Goal: Information Seeking & Learning: Check status

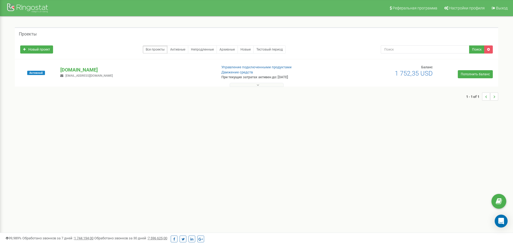
click at [262, 85] on button at bounding box center [257, 85] width 54 height 4
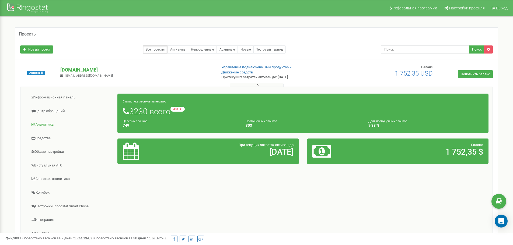
drag, startPoint x: 55, startPoint y: 113, endPoint x: 72, endPoint y: 122, distance: 19.0
click at [55, 113] on link "Центр обращений" at bounding box center [70, 111] width 93 height 13
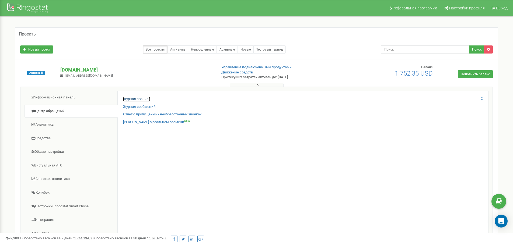
click at [144, 97] on link "Журнал звонков" at bounding box center [136, 99] width 27 height 5
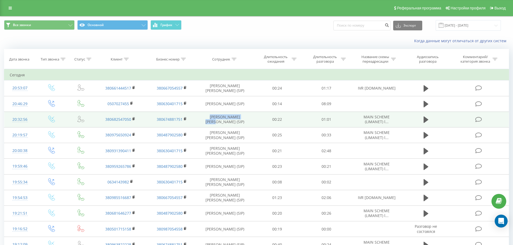
drag, startPoint x: 203, startPoint y: 119, endPoint x: 249, endPoint y: 118, distance: 46.0
click at [249, 118] on td "[PERSON_NAME] [PERSON_NAME] (SIP)" at bounding box center [224, 120] width 55 height 16
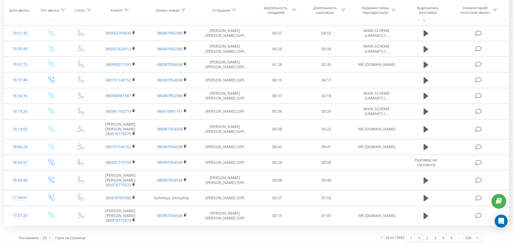
scroll to position [259, 0]
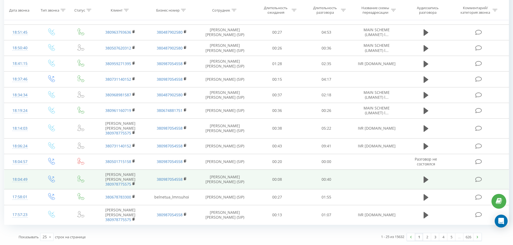
click at [222, 176] on td "[PERSON_NAME] [PERSON_NAME] (SIP)" at bounding box center [224, 180] width 55 height 20
click at [222, 176] on td "Костишин Андрій Юрійович (SIP)" at bounding box center [224, 180] width 55 height 20
copy td "Костишин"
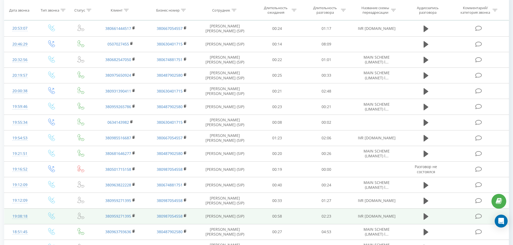
scroll to position [0, 0]
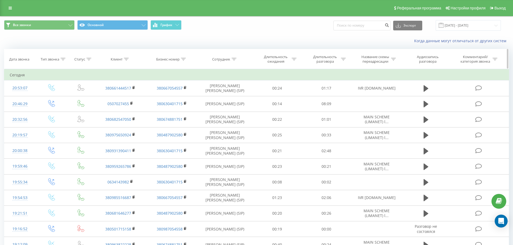
click at [233, 59] on icon at bounding box center [233, 59] width 5 height 3
click at [223, 94] on input "text" at bounding box center [224, 97] width 47 height 9
paste input "Костишин"
type input "Костишин"
click at [238, 108] on span "OK" at bounding box center [236, 108] width 15 height 8
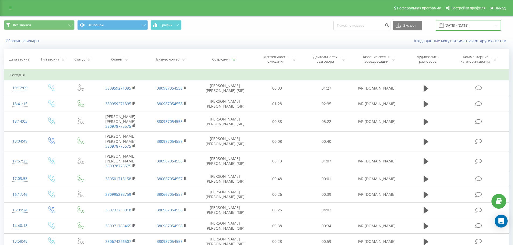
click at [464, 26] on input "21.08.2025 - 21.09.2025" at bounding box center [467, 25] width 65 height 10
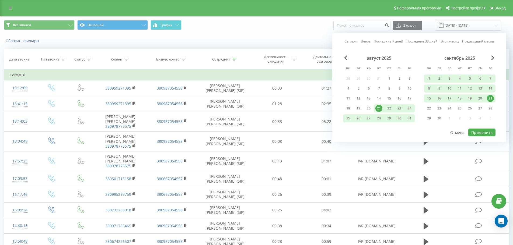
click at [432, 77] on div "1" at bounding box center [429, 79] width 10 height 8
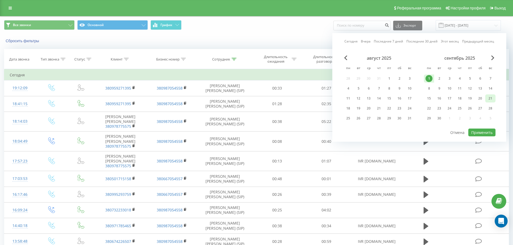
click at [486, 100] on div "21" at bounding box center [490, 98] width 10 height 8
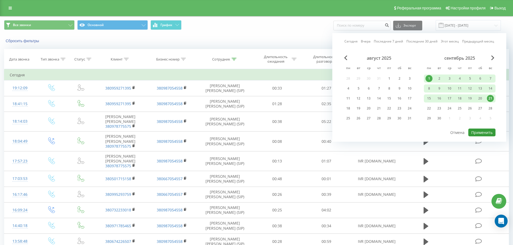
click at [485, 132] on button "Применить" at bounding box center [481, 133] width 27 height 8
type input "01.09.2025 - 21.09.2025"
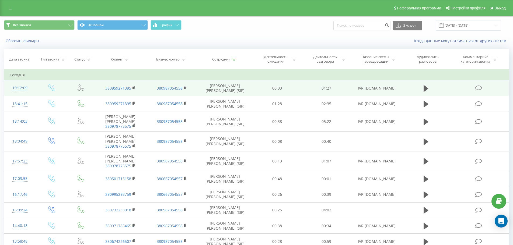
click at [377, 88] on td "IVR bel.net" at bounding box center [376, 88] width 51 height 16
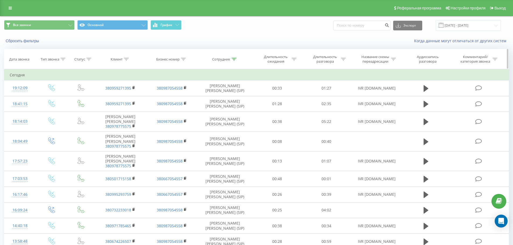
click at [343, 62] on div "Длительность разговора" at bounding box center [328, 59] width 35 height 9
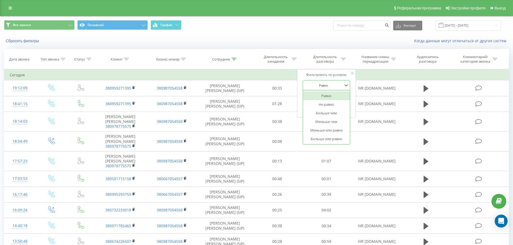
click at [329, 81] on div "Равно" at bounding box center [325, 85] width 47 height 10
click at [331, 137] on div "Больше или равно" at bounding box center [326, 139] width 47 height 9
click at [333, 100] on input "text" at bounding box center [325, 97] width 47 height 9
click at [305, 97] on input "02:00" at bounding box center [325, 97] width 47 height 9
drag, startPoint x: 308, startPoint y: 98, endPoint x: 314, endPoint y: 98, distance: 6.2
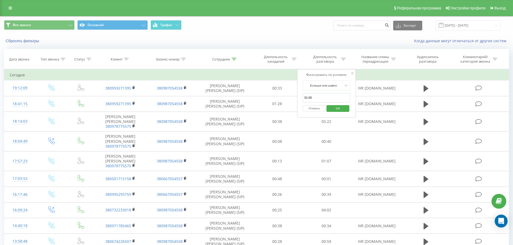
click at [314, 98] on input "01:00" at bounding box center [325, 97] width 47 height 9
type input "01:40"
click at [333, 110] on span "OK" at bounding box center [337, 108] width 15 height 8
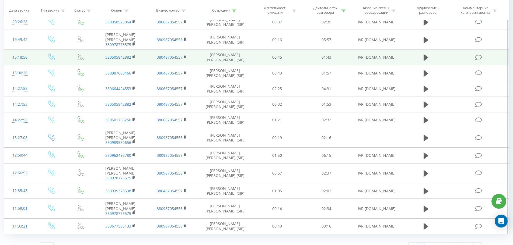
scroll to position [287, 0]
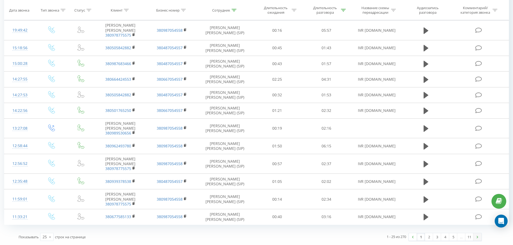
click at [474, 238] on link at bounding box center [477, 237] width 8 height 8
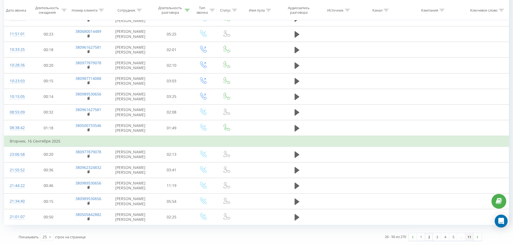
click at [470, 236] on link "11" at bounding box center [469, 237] width 8 height 8
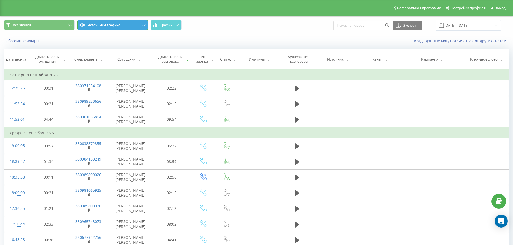
click at [90, 26] on button "Источники трафика" at bounding box center [112, 25] width 71 height 10
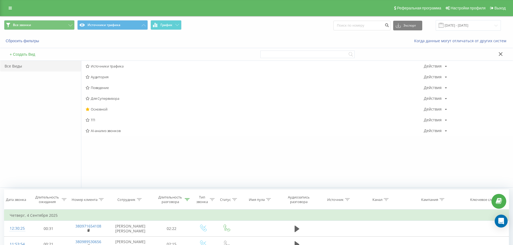
click at [97, 122] on span "ТП" at bounding box center [255, 120] width 338 height 4
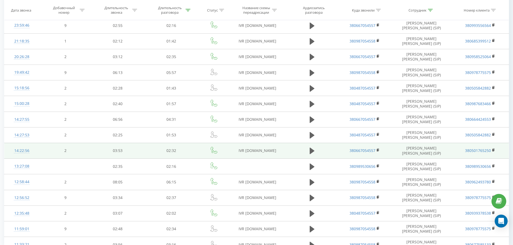
scroll to position [258, 0]
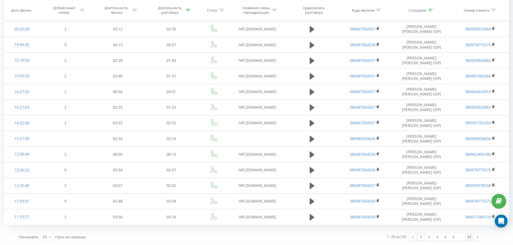
click at [466, 237] on link "11" at bounding box center [469, 237] width 8 height 8
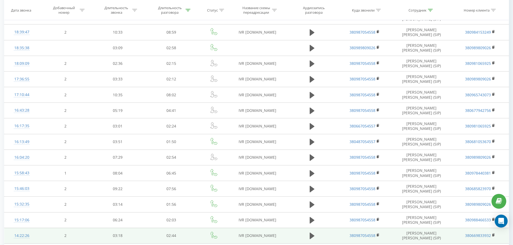
scroll to position [180, 0]
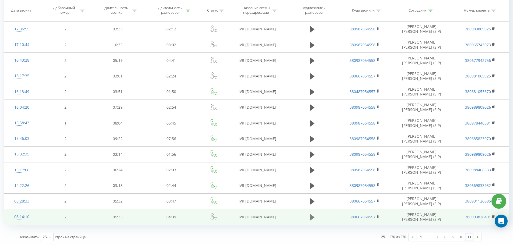
click at [310, 220] on icon at bounding box center [311, 217] width 5 height 6
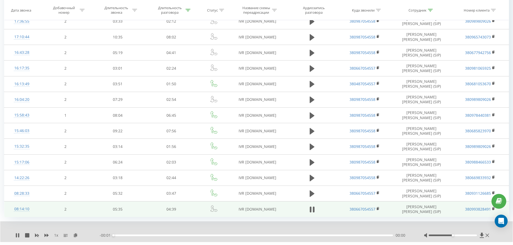
scroll to position [200, 0]
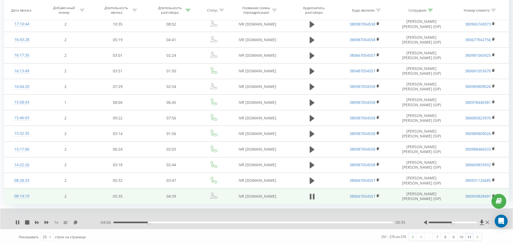
click at [440, 220] on div at bounding box center [457, 222] width 66 height 5
drag, startPoint x: 438, startPoint y: 223, endPoint x: 433, endPoint y: 223, distance: 4.8
click at [433, 223] on div at bounding box center [452, 223] width 48 height 2
drag, startPoint x: 434, startPoint y: 223, endPoint x: 441, endPoint y: 220, distance: 7.1
click at [441, 220] on div at bounding box center [457, 222] width 66 height 5
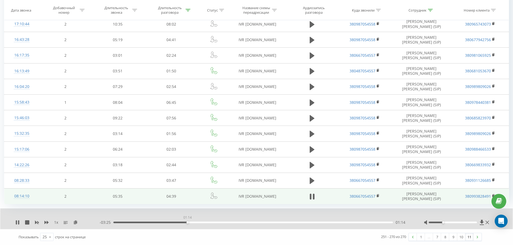
click at [187, 223] on div "01:14" at bounding box center [252, 223] width 279 height 2
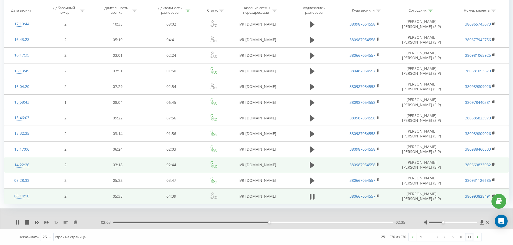
click at [311, 160] on td at bounding box center [312, 165] width 52 height 16
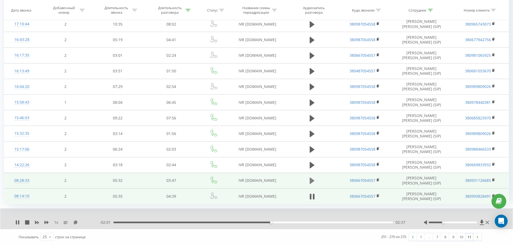
click at [309, 183] on button at bounding box center [312, 181] width 8 height 8
click at [347, 224] on div "- 01:37 02:10 02:10" at bounding box center [255, 222] width 311 height 5
click at [349, 222] on div "03:12" at bounding box center [252, 223] width 279 height 2
click at [483, 221] on icon at bounding box center [481, 222] width 5 height 5
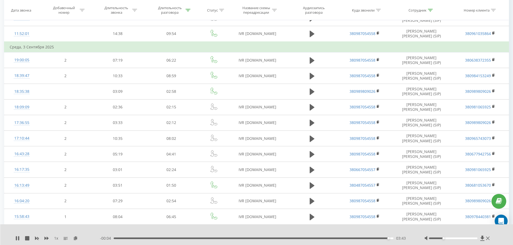
scroll to position [12, 0]
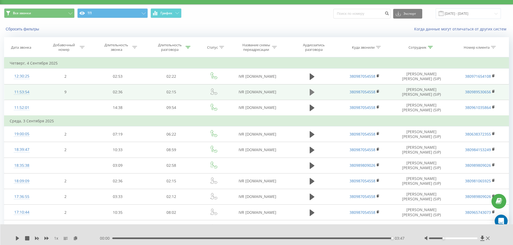
click at [314, 95] on icon at bounding box center [311, 93] width 5 height 8
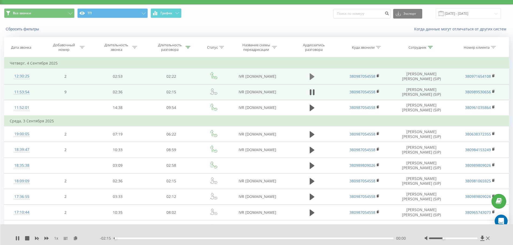
click at [311, 73] on icon at bounding box center [311, 77] width 5 height 8
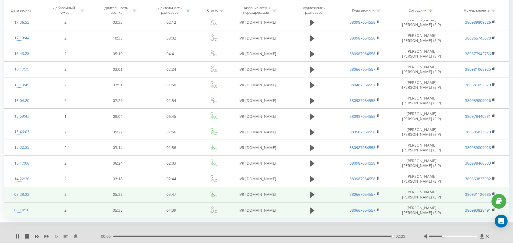
scroll to position [200, 0]
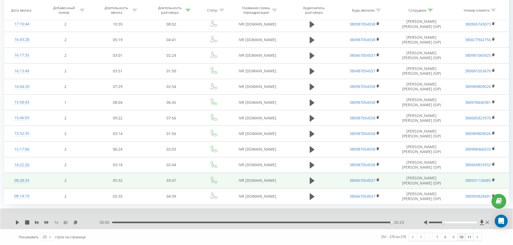
click at [463, 240] on link "10" at bounding box center [461, 237] width 8 height 8
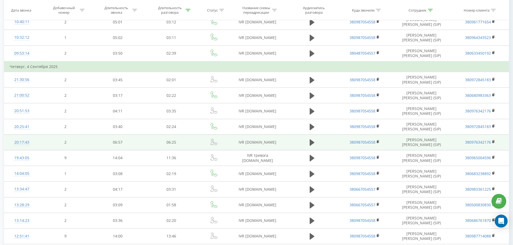
scroll to position [258, 0]
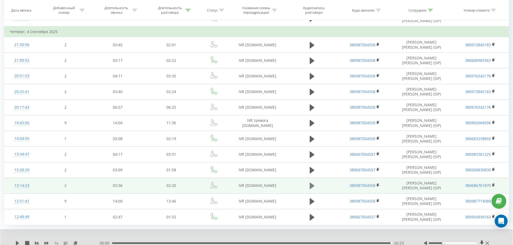
click at [312, 184] on icon at bounding box center [311, 186] width 5 height 6
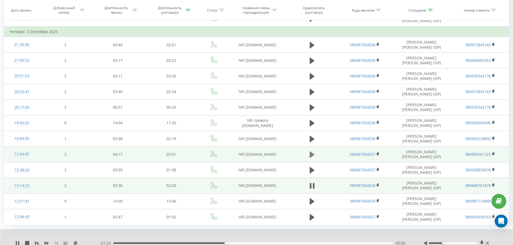
click at [315, 154] on button at bounding box center [312, 155] width 8 height 8
click at [481, 241] on icon at bounding box center [482, 243] width 4 height 5
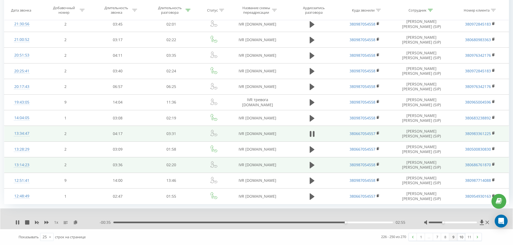
click at [453, 235] on link "9" at bounding box center [453, 237] width 8 height 8
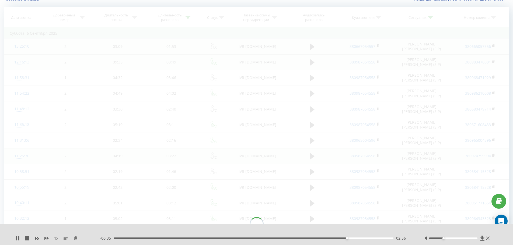
scroll to position [36, 0]
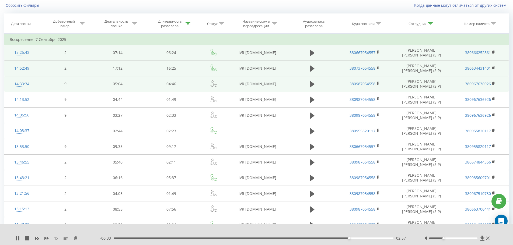
click at [316, 86] on td at bounding box center [312, 84] width 52 height 16
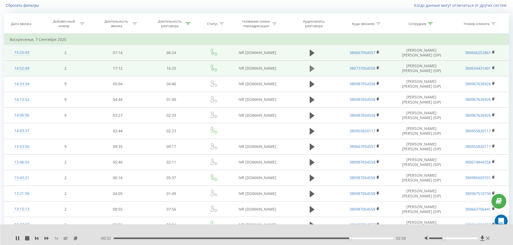
click at [312, 71] on icon at bounding box center [311, 69] width 5 height 8
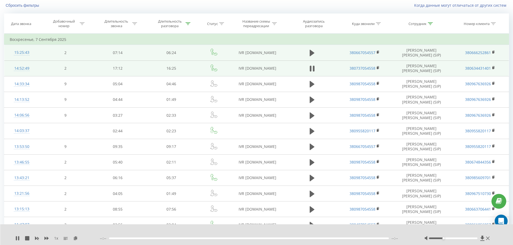
click at [307, 54] on td at bounding box center [312, 53] width 52 height 16
click at [310, 52] on icon at bounding box center [311, 53] width 5 height 6
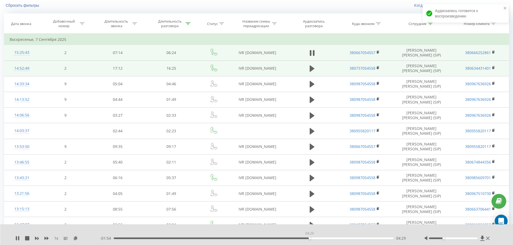
click at [309, 238] on div "04:29" at bounding box center [254, 239] width 280 height 2
click at [367, 238] on div "05:48" at bounding box center [254, 239] width 280 height 2
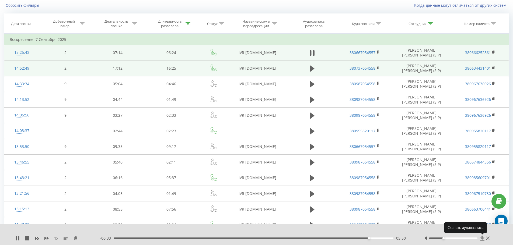
click at [483, 236] on icon at bounding box center [482, 238] width 4 height 5
click at [483, 237] on icon at bounding box center [482, 238] width 4 height 5
click at [75, 237] on icon at bounding box center [75, 238] width 5 height 4
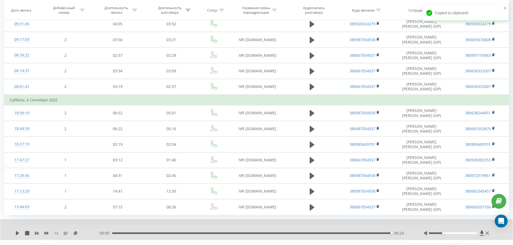
scroll to position [279, 0]
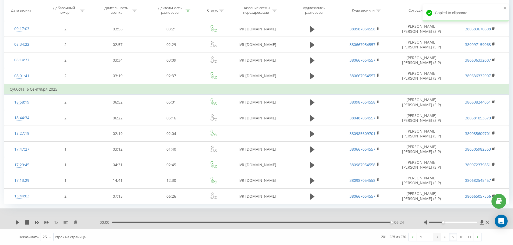
click at [438, 235] on link "7" at bounding box center [437, 237] width 8 height 8
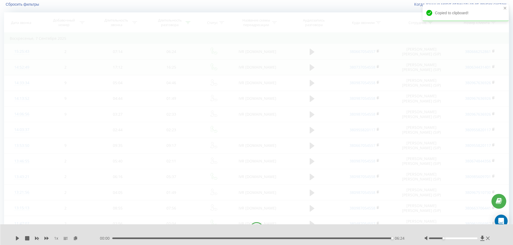
scroll to position [36, 0]
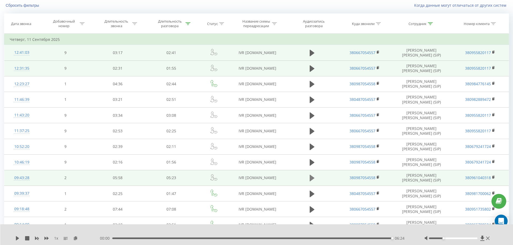
click at [311, 175] on icon at bounding box center [311, 178] width 5 height 8
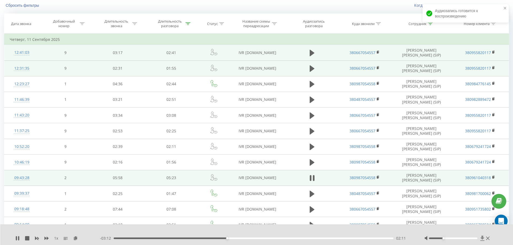
click at [483, 237] on icon at bounding box center [482, 238] width 5 height 5
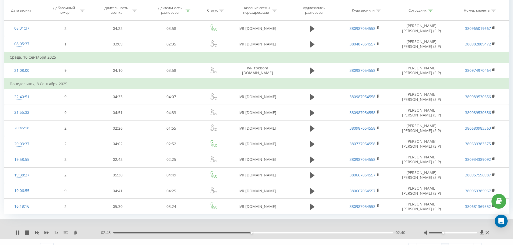
scroll to position [289, 0]
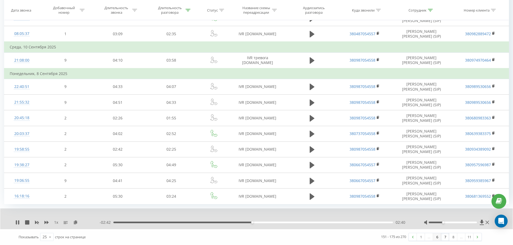
click at [435, 238] on link "6" at bounding box center [437, 237] width 8 height 8
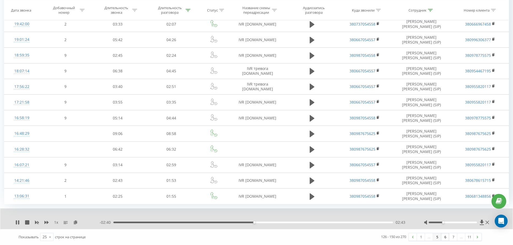
click at [437, 237] on link "5" at bounding box center [437, 237] width 8 height 8
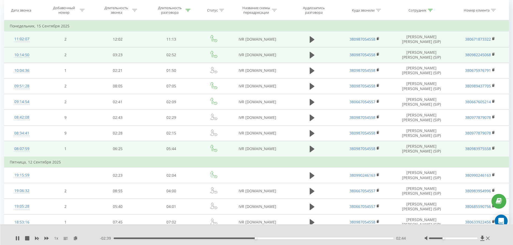
scroll to position [62, 0]
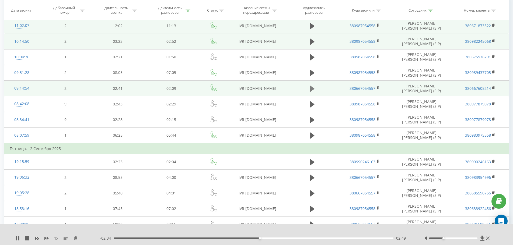
click at [313, 86] on icon at bounding box center [311, 89] width 5 height 8
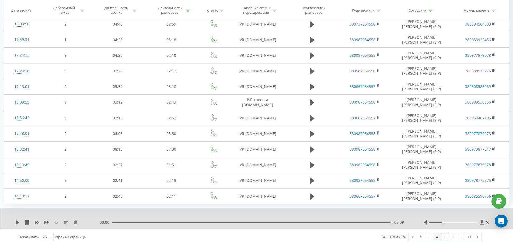
click at [434, 240] on link "4" at bounding box center [437, 237] width 8 height 8
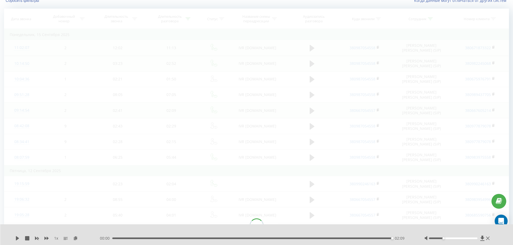
scroll to position [36, 0]
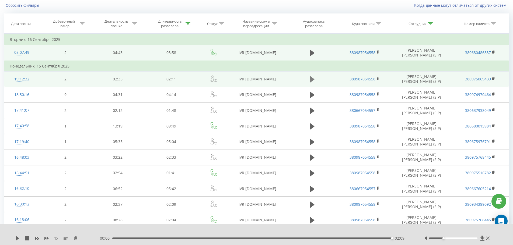
click at [310, 78] on icon at bounding box center [311, 79] width 5 height 6
click at [301, 238] on div "00:50" at bounding box center [254, 239] width 280 height 2
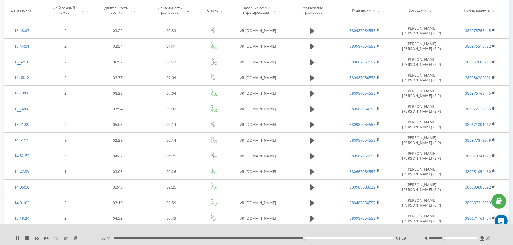
scroll to position [170, 0]
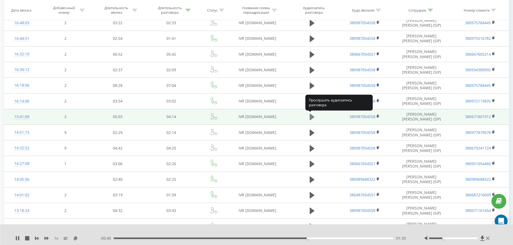
click at [311, 113] on icon at bounding box center [311, 117] width 5 height 8
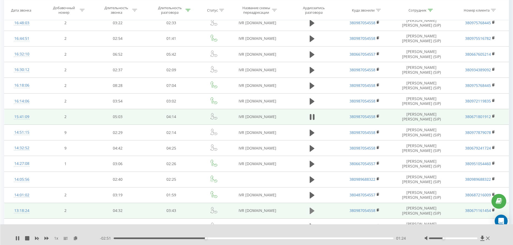
click at [312, 210] on icon at bounding box center [311, 211] width 5 height 6
click at [483, 238] on icon at bounding box center [482, 238] width 4 height 5
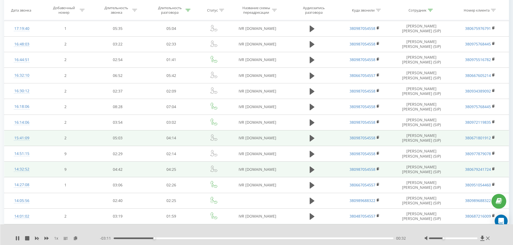
scroll to position [197, 0]
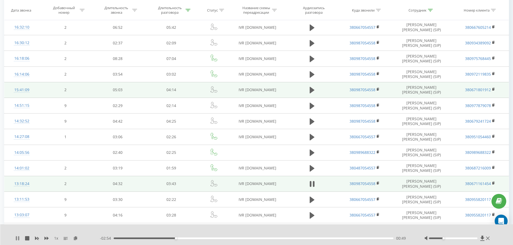
click at [18, 237] on icon at bounding box center [17, 238] width 4 height 4
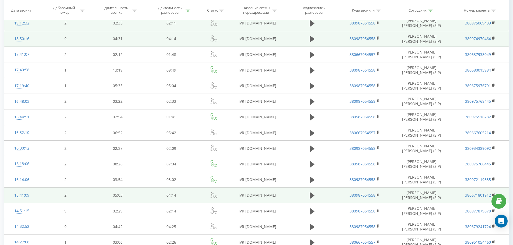
scroll to position [0, 0]
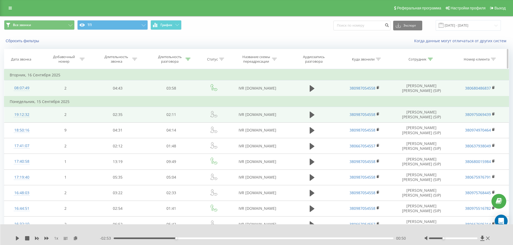
click at [431, 56] on th "Сотрудник" at bounding box center [420, 59] width 61 height 20
click at [431, 61] on div at bounding box center [430, 59] width 5 height 5
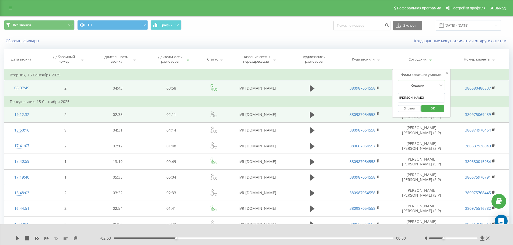
drag, startPoint x: 416, startPoint y: 99, endPoint x: 318, endPoint y: 109, distance: 98.8
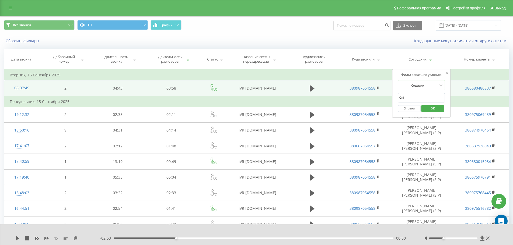
drag, startPoint x: 436, startPoint y: 97, endPoint x: 307, endPoint y: 96, distance: 129.2
click at [395, 100] on div "Фильтровать по условию Содержит Стоянов Отмена OK" at bounding box center [421, 93] width 59 height 48
click at [434, 110] on span "OK" at bounding box center [432, 108] width 15 height 8
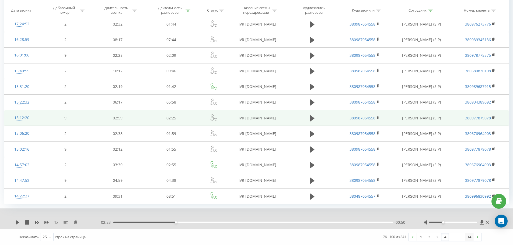
click at [470, 234] on link "14" at bounding box center [469, 237] width 8 height 8
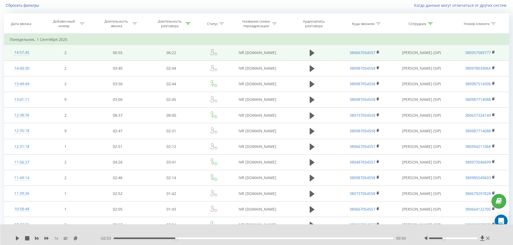
scroll to position [127, 0]
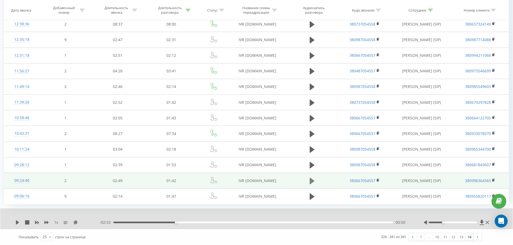
click at [315, 177] on button at bounding box center [312, 181] width 8 height 8
drag, startPoint x: 461, startPoint y: 221, endPoint x: 473, endPoint y: 221, distance: 12.1
click at [473, 221] on div at bounding box center [457, 222] width 66 height 5
drag, startPoint x: 473, startPoint y: 223, endPoint x: 480, endPoint y: 221, distance: 7.1
click at [480, 221] on div at bounding box center [457, 222] width 66 height 5
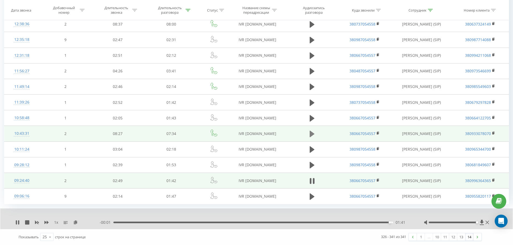
click at [314, 131] on icon at bounding box center [311, 134] width 5 height 8
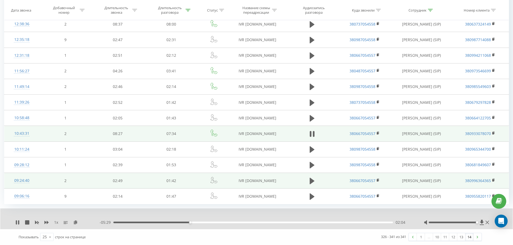
drag, startPoint x: 284, startPoint y: 150, endPoint x: 241, endPoint y: 223, distance: 84.1
click at [241, 223] on div "02:04" at bounding box center [252, 223] width 279 height 2
click at [286, 223] on div "04:40" at bounding box center [252, 223] width 279 height 2
click at [481, 220] on icon at bounding box center [481, 222] width 5 height 5
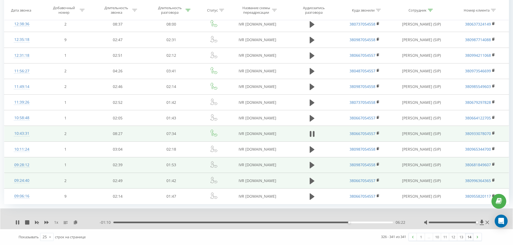
scroll to position [0, 0]
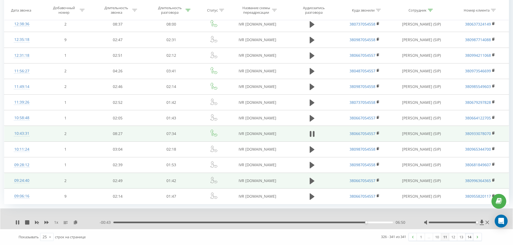
click at [447, 237] on link "11" at bounding box center [445, 237] width 8 height 8
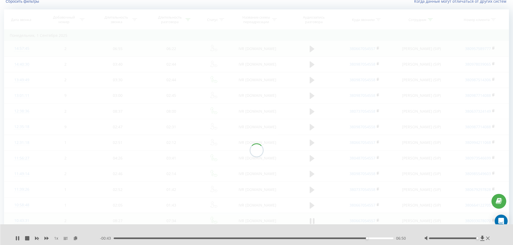
scroll to position [36, 0]
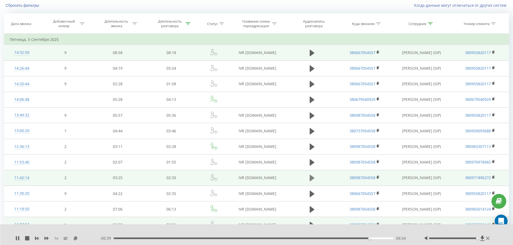
click at [311, 178] on icon at bounding box center [311, 178] width 5 height 6
click at [483, 239] on icon at bounding box center [482, 238] width 5 height 5
click at [365, 239] on div "02:15" at bounding box center [254, 239] width 280 height 2
click at [16, 238] on icon at bounding box center [17, 238] width 3 height 4
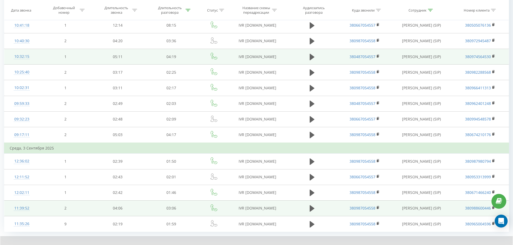
drag, startPoint x: 366, startPoint y: 197, endPoint x: 382, endPoint y: 203, distance: 16.9
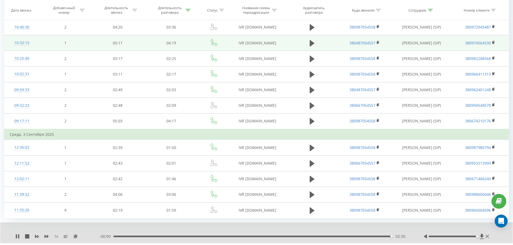
scroll to position [279, 0]
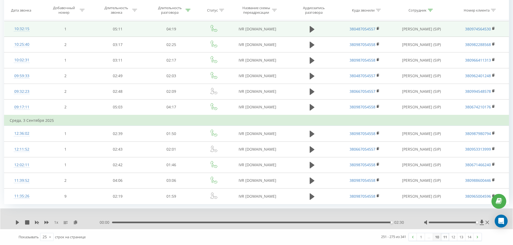
click at [434, 239] on link "10" at bounding box center [437, 237] width 8 height 8
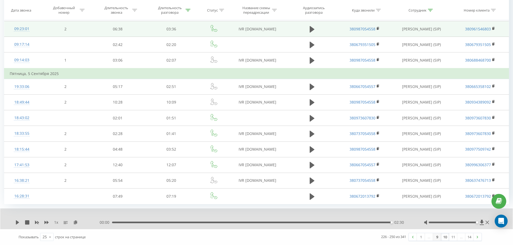
click at [438, 239] on link "9" at bounding box center [437, 237] width 8 height 8
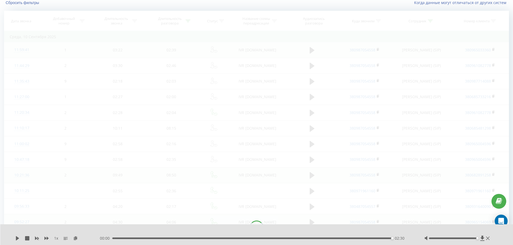
scroll to position [36, 0]
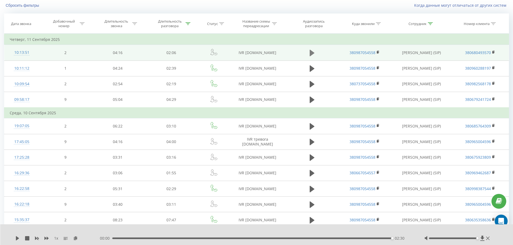
click at [312, 52] on icon at bounding box center [311, 53] width 5 height 6
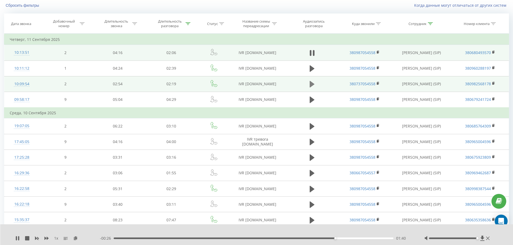
click at [309, 88] on button at bounding box center [312, 84] width 8 height 8
click at [278, 240] on div "- 01:15 01:04 01:04" at bounding box center [255, 238] width 311 height 5
click at [280, 237] on div "- 01:14 01:05 01:05" at bounding box center [255, 238] width 311 height 5
click at [280, 238] on div "01:05" at bounding box center [254, 239] width 280 height 2
click at [480, 238] on icon at bounding box center [482, 238] width 5 height 5
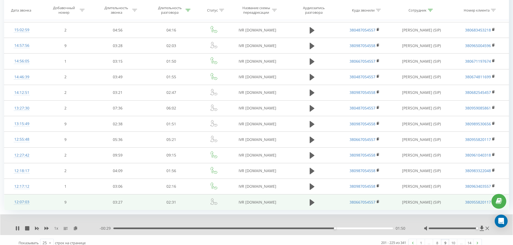
scroll to position [279, 0]
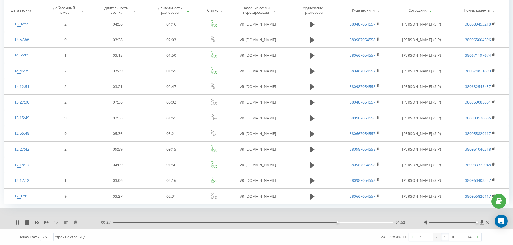
click at [434, 237] on link "8" at bounding box center [437, 237] width 8 height 8
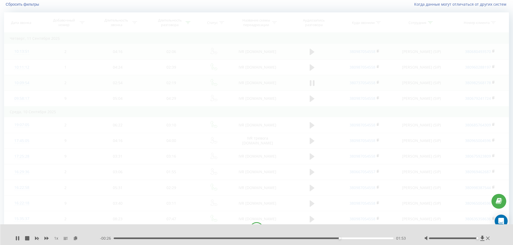
scroll to position [36, 0]
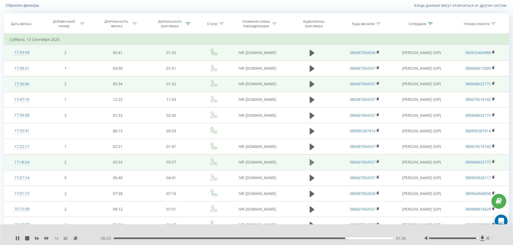
click at [310, 162] on icon at bounding box center [311, 162] width 5 height 6
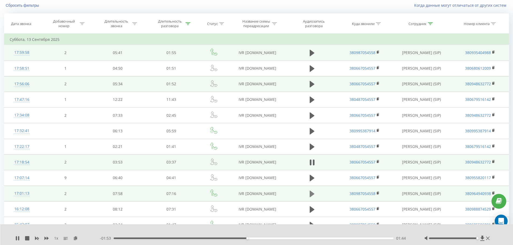
click at [312, 196] on icon at bounding box center [311, 194] width 5 height 8
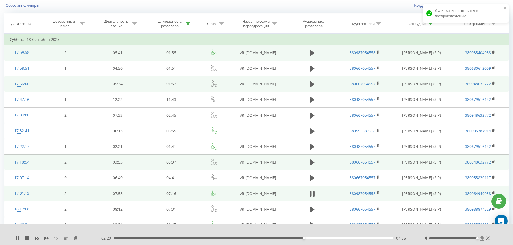
click at [480, 238] on icon at bounding box center [482, 238] width 5 height 5
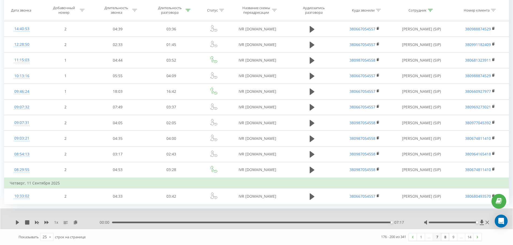
click at [439, 236] on link "7" at bounding box center [437, 237] width 8 height 8
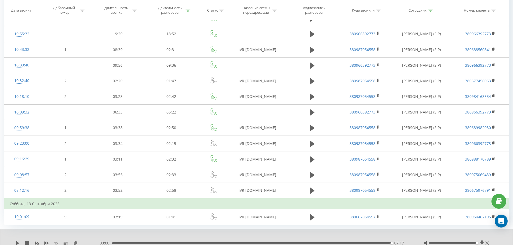
scroll to position [279, 0]
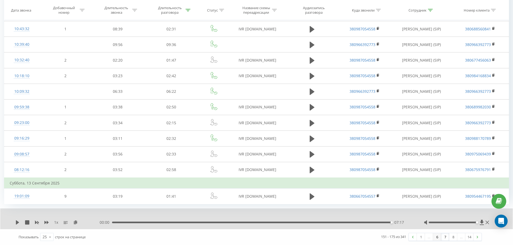
click at [437, 240] on link "6" at bounding box center [437, 237] width 8 height 8
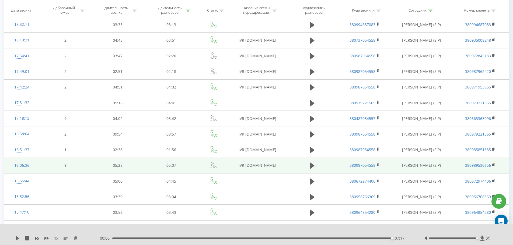
scroll to position [251, 0]
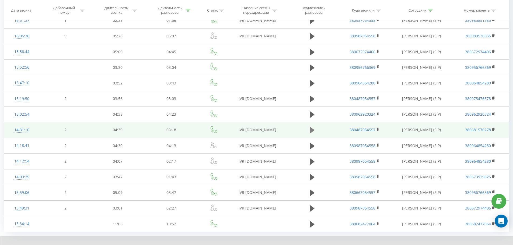
click at [308, 131] on button at bounding box center [312, 130] width 8 height 8
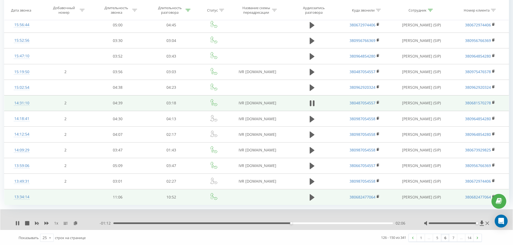
scroll to position [279, 0]
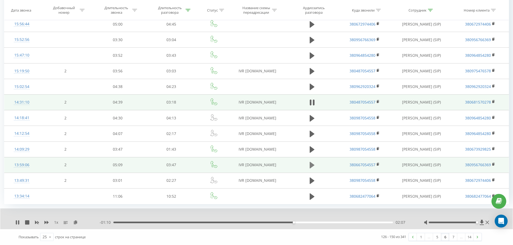
click at [310, 168] on icon at bounding box center [311, 165] width 5 height 6
click at [137, 222] on div "03:47" at bounding box center [251, 223] width 279 height 2
click at [16, 223] on icon at bounding box center [17, 222] width 3 height 4
click at [363, 222] on div "03:23" at bounding box center [252, 223] width 279 height 2
click at [127, 222] on div "00:12" at bounding box center [252, 223] width 279 height 2
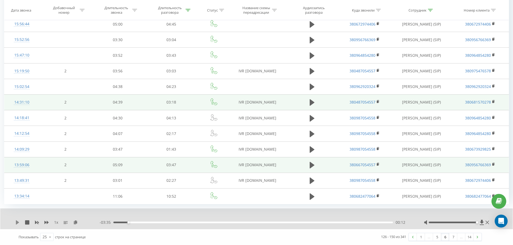
click at [17, 220] on icon at bounding box center [17, 222] width 4 height 4
click at [482, 222] on icon at bounding box center [482, 222] width 4 height 5
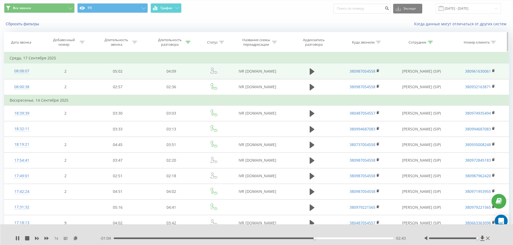
scroll to position [0, 0]
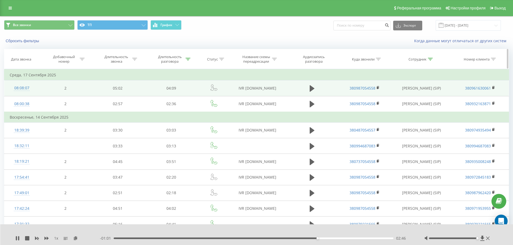
click at [428, 58] on icon at bounding box center [430, 59] width 5 height 3
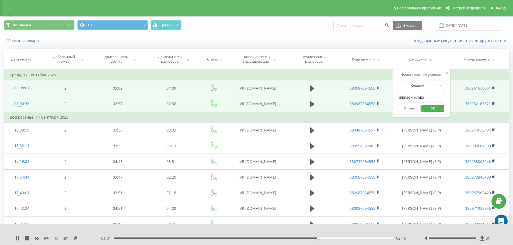
drag, startPoint x: 412, startPoint y: 101, endPoint x: 340, endPoint y: 96, distance: 72.6
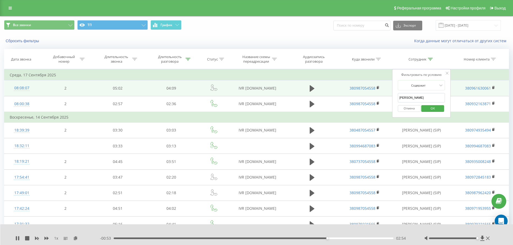
click button "OK" at bounding box center [432, 108] width 23 height 7
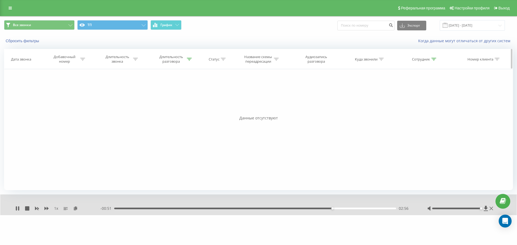
click at [435, 57] on div at bounding box center [433, 59] width 5 height 5
click at [409, 98] on input "берязников" at bounding box center [424, 97] width 47 height 9
click at [413, 97] on input "березников" at bounding box center [424, 97] width 47 height 9
click at [413, 98] on input "березников" at bounding box center [424, 97] width 47 height 9
type input "березняков"
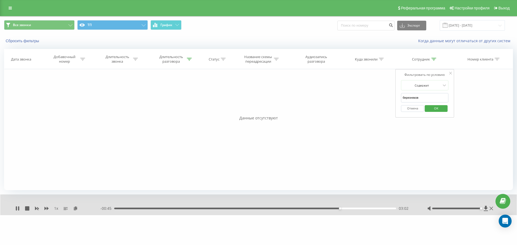
click at [434, 105] on span "OK" at bounding box center [435, 108] width 15 height 8
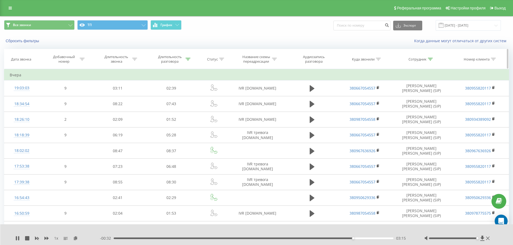
click at [82, 58] on icon at bounding box center [82, 59] width 5 height 3
click at [71, 95] on form "Равно Отмена OK" at bounding box center [65, 97] width 47 height 34
click at [71, 95] on input "number" at bounding box center [65, 97] width 47 height 9
type input "2"
click at [75, 105] on span "OK" at bounding box center [76, 108] width 15 height 8
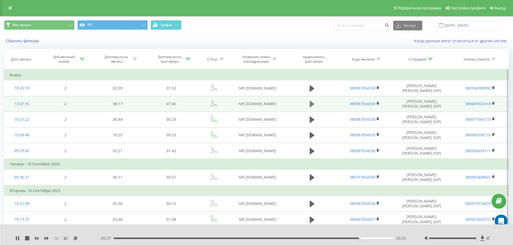
click at [312, 104] on icon at bounding box center [311, 104] width 5 height 6
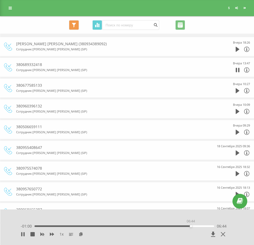
click at [191, 226] on div "06:44" at bounding box center [124, 226] width 180 height 2
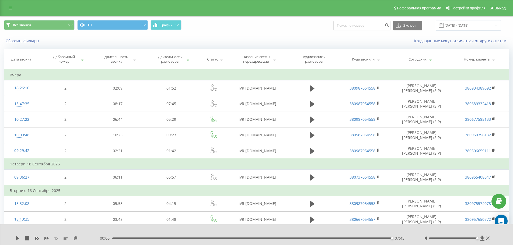
click at [185, 239] on div "07:45" at bounding box center [252, 239] width 280 height 2
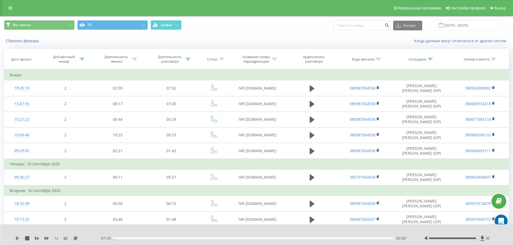
click at [16, 237] on icon at bounding box center [17, 238] width 3 height 4
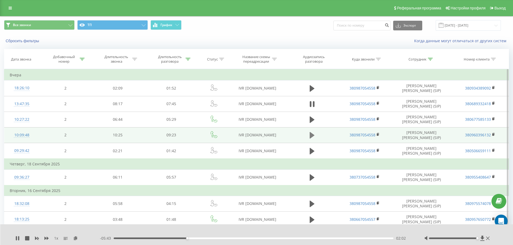
click at [315, 135] on button at bounding box center [312, 135] width 8 height 8
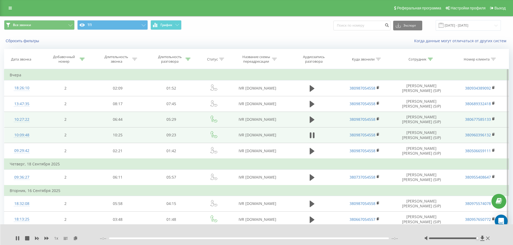
click at [314, 126] on td at bounding box center [312, 120] width 52 height 16
click at [310, 120] on icon at bounding box center [311, 120] width 5 height 6
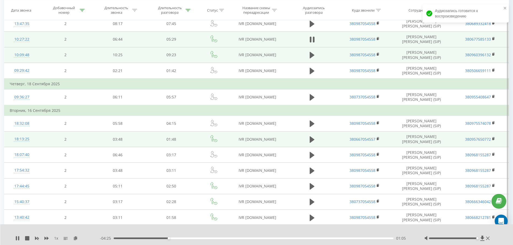
scroll to position [81, 0]
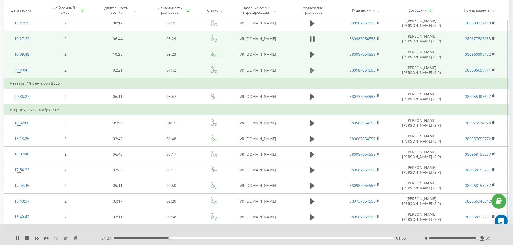
click at [310, 72] on icon at bounding box center [311, 70] width 5 height 6
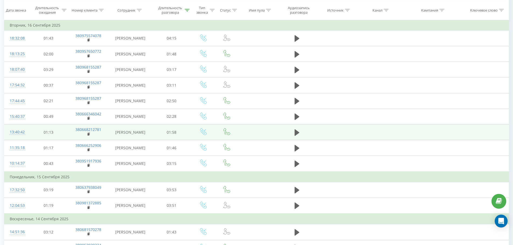
scroll to position [161, 0]
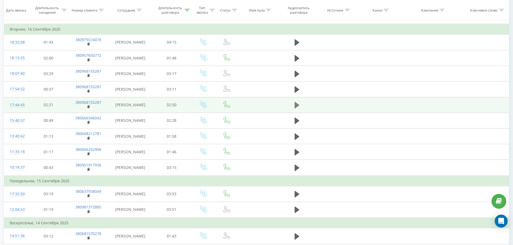
click at [297, 108] on icon at bounding box center [296, 105] width 5 height 6
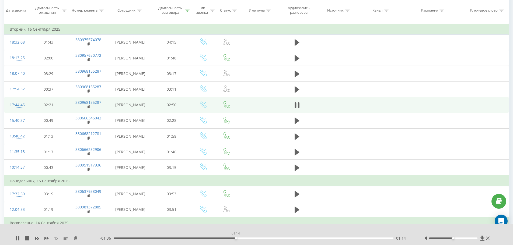
click at [235, 238] on div "01:14" at bounding box center [254, 239] width 280 height 2
click at [481, 238] on icon at bounding box center [482, 238] width 4 height 5
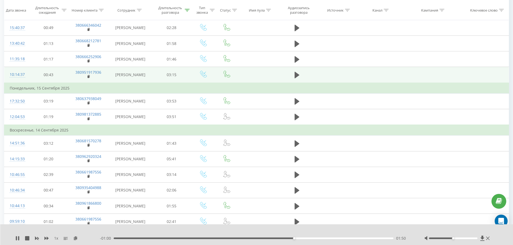
scroll to position [404, 0]
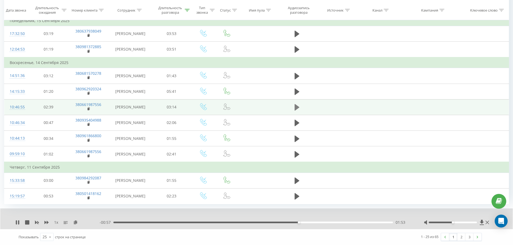
click at [298, 107] on icon at bounding box center [296, 107] width 5 height 6
click at [317, 223] on div "01:41" at bounding box center [252, 223] width 279 height 2
click at [364, 223] on div "02:26" at bounding box center [252, 223] width 279 height 2
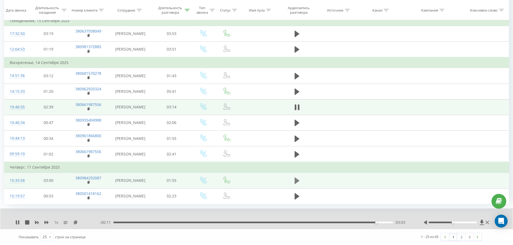
click at [300, 177] on button at bounding box center [297, 181] width 8 height 8
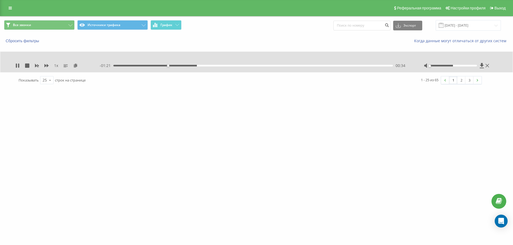
scroll to position [0, 0]
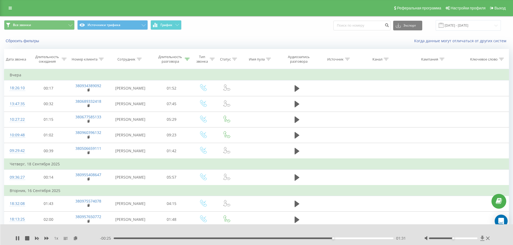
click at [483, 239] on icon at bounding box center [482, 238] width 4 height 5
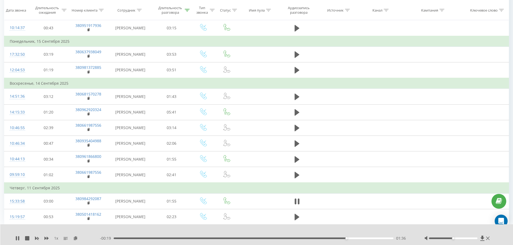
scroll to position [404, 0]
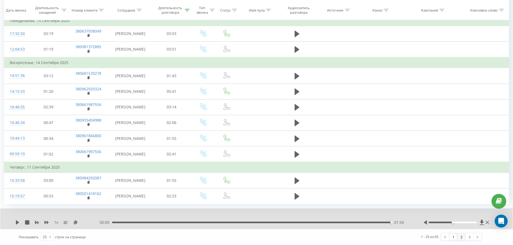
drag, startPoint x: 463, startPoint y: 238, endPoint x: 458, endPoint y: 234, distance: 7.1
click at [463, 238] on link "2" at bounding box center [461, 237] width 8 height 8
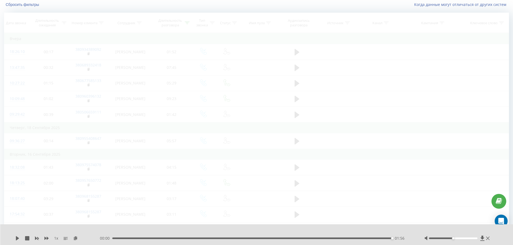
scroll to position [36, 0]
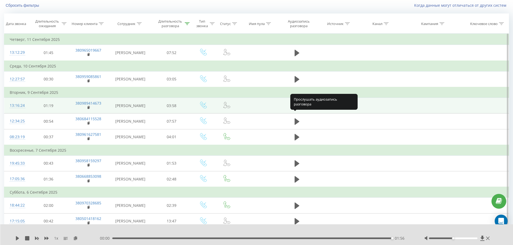
click at [298, 110] on icon at bounding box center [296, 106] width 5 height 8
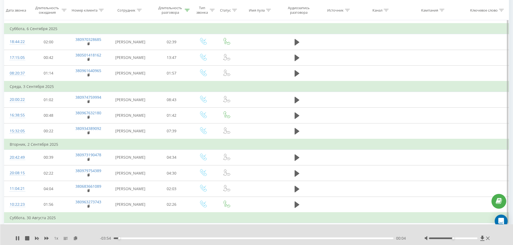
scroll to position [97, 0]
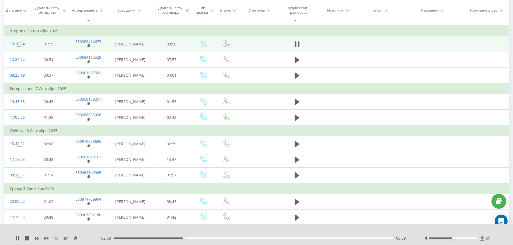
click at [481, 238] on icon at bounding box center [482, 238] width 4 height 5
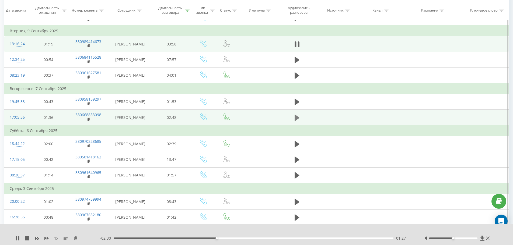
click at [301, 122] on button at bounding box center [297, 118] width 8 height 8
click at [16, 238] on icon at bounding box center [16, 238] width 1 height 4
click at [19, 238] on icon at bounding box center [17, 238] width 4 height 4
click at [482, 237] on icon at bounding box center [482, 238] width 4 height 5
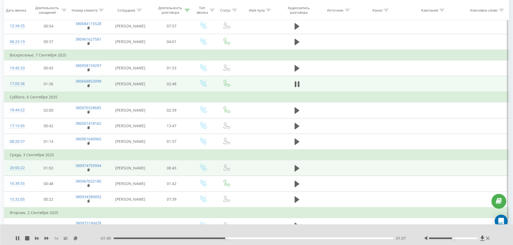
scroll to position [178, 0]
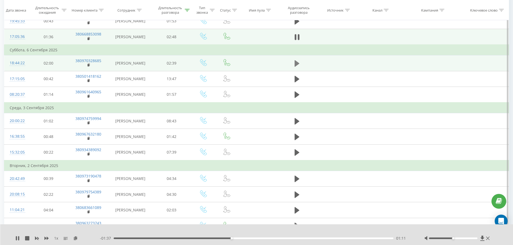
click at [297, 67] on icon at bounding box center [296, 64] width 5 height 8
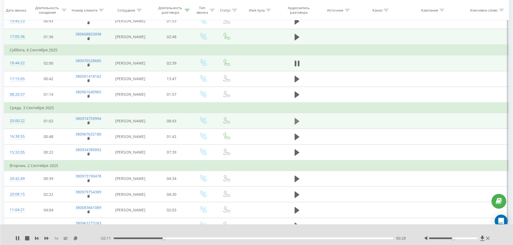
click at [297, 125] on icon at bounding box center [296, 121] width 5 height 6
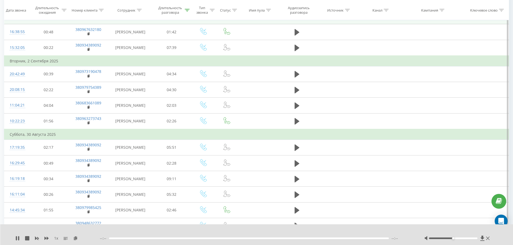
scroll to position [286, 0]
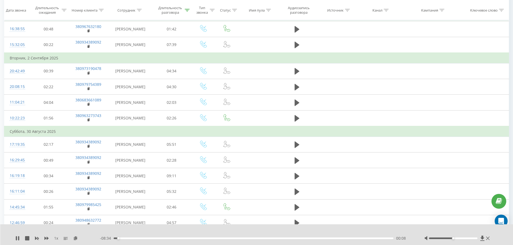
click at [142, 238] on div "00:08" at bounding box center [254, 239] width 280 height 2
click at [270, 239] on div "04:54" at bounding box center [254, 239] width 280 height 2
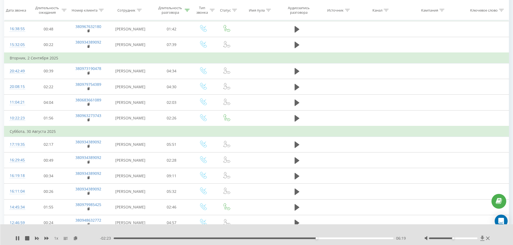
click at [481, 238] on icon at bounding box center [482, 238] width 4 height 5
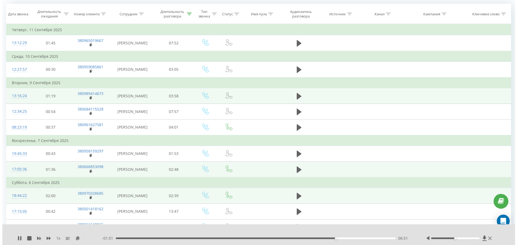
scroll to position [0, 0]
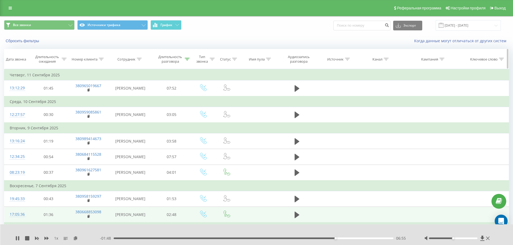
click at [142, 58] on div "Сотрудник" at bounding box center [130, 59] width 44 height 5
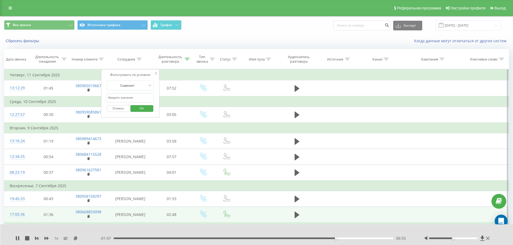
click at [139, 96] on input "text" at bounding box center [130, 97] width 47 height 9
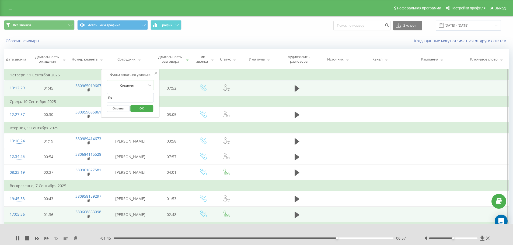
drag, startPoint x: 133, startPoint y: 97, endPoint x: 75, endPoint y: 98, distance: 59.0
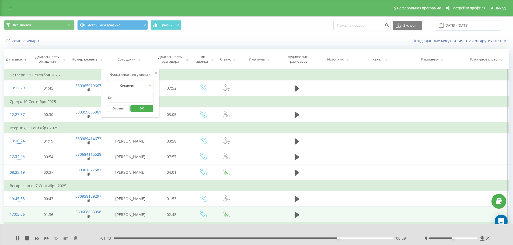
type input "Кузнецов"
click at [141, 109] on span "OK" at bounding box center [141, 108] width 15 height 8
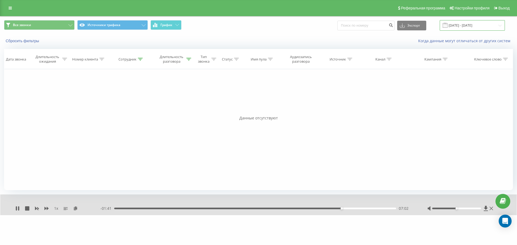
click at [473, 28] on input "21.08.2025 - 21.09.2025" at bounding box center [471, 25] width 65 height 10
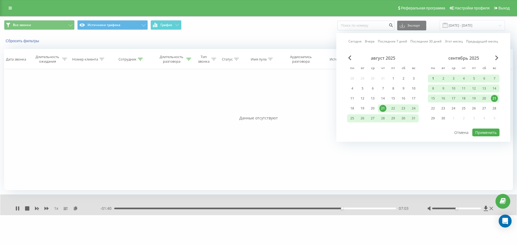
click at [433, 79] on div "1" at bounding box center [432, 78] width 7 height 7
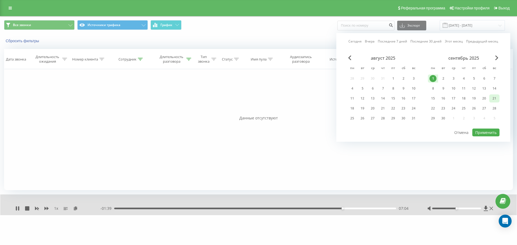
drag, startPoint x: 493, startPoint y: 95, endPoint x: 492, endPoint y: 98, distance: 2.7
click at [493, 95] on div "21" at bounding box center [494, 98] width 7 height 7
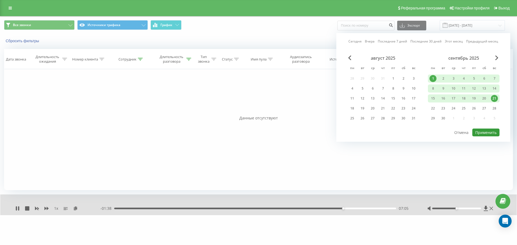
click at [495, 131] on button "Применить" at bounding box center [485, 133] width 27 height 8
type input "01.09.2025 - 21.09.2025"
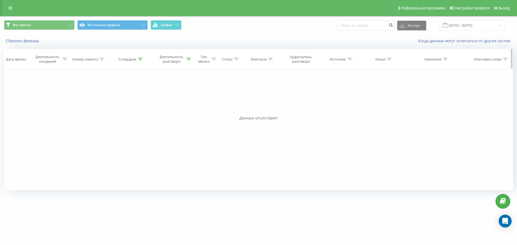
click at [138, 60] on icon at bounding box center [140, 59] width 5 height 3
click at [130, 99] on input "Кузнецов" at bounding box center [131, 97] width 47 height 9
click at [145, 109] on span "OK" at bounding box center [142, 108] width 15 height 8
click at [189, 61] on div at bounding box center [188, 59] width 5 height 5
click at [171, 94] on input "01:40" at bounding box center [172, 97] width 47 height 9
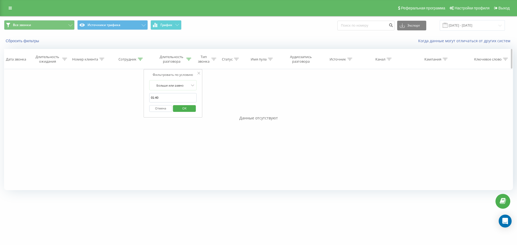
click at [65, 56] on div "Длительность ожидания" at bounding box center [50, 59] width 33 height 9
click at [95, 57] on div "Номер клиента" at bounding box center [85, 59] width 26 height 5
click at [118, 59] on div "Сотрудник" at bounding box center [131, 59] width 44 height 5
click at [134, 97] on input "Кузнецов" at bounding box center [131, 97] width 47 height 9
type input "Кузнецов"
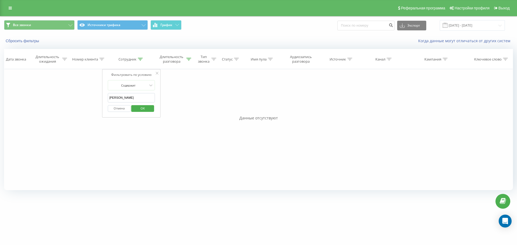
click at [114, 116] on div "Фильтровать по условию Содержит Кузнецов Отмена OK" at bounding box center [131, 93] width 59 height 48
click at [144, 111] on span "OK" at bounding box center [142, 108] width 15 height 8
click at [13, 7] on link at bounding box center [10, 8] width 10 height 8
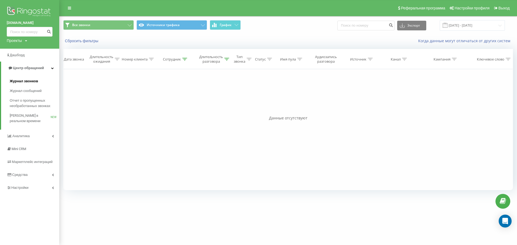
click at [25, 81] on span "Журнал звонков" at bounding box center [24, 81] width 28 height 5
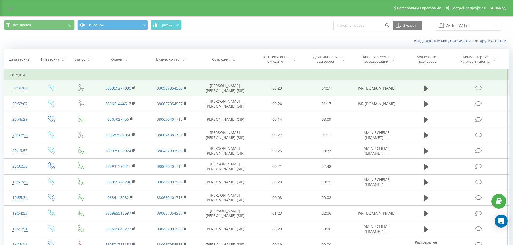
click at [218, 85] on td "Кузнецов Костянтин Сергійович (SIP)" at bounding box center [224, 88] width 55 height 16
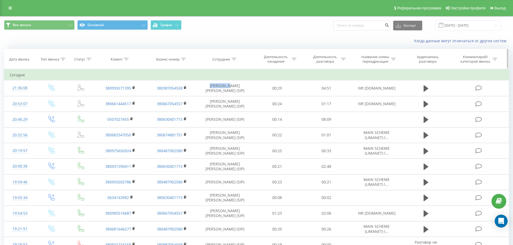
copy td "Кузнецов"
click at [235, 58] on icon at bounding box center [233, 59] width 5 height 3
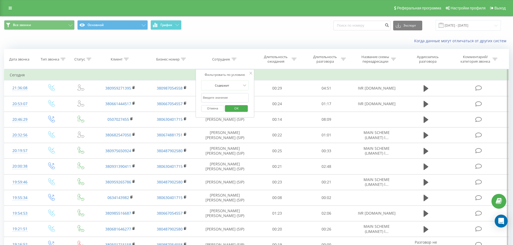
click at [232, 100] on input "text" at bounding box center [224, 97] width 47 height 9
paste input "Кузнецов"
type input "Кузнецов"
click button "OK" at bounding box center [236, 108] width 23 height 7
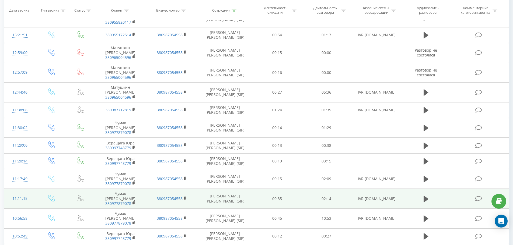
scroll to position [289, 0]
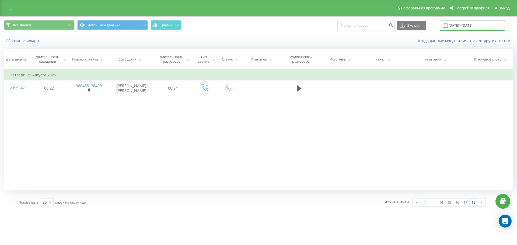
click at [477, 27] on input "21.08.2025 - 21.09.2025" at bounding box center [471, 25] width 65 height 10
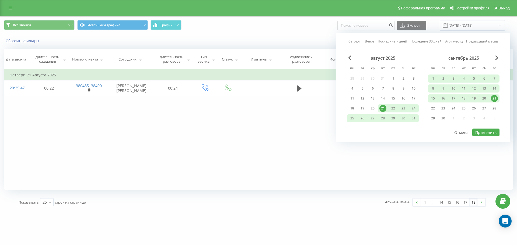
click at [433, 78] on div "1" at bounding box center [432, 78] width 7 height 7
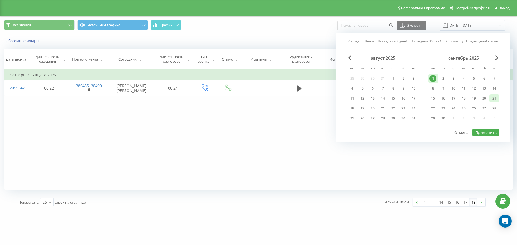
click at [492, 101] on div "21" at bounding box center [494, 98] width 7 height 7
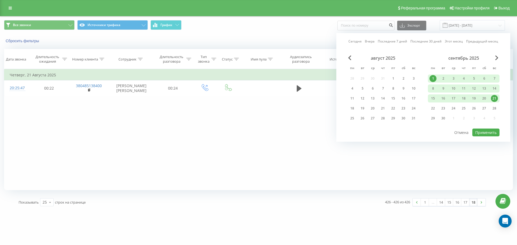
click at [485, 126] on div "август 2025 пн вт ср чт пт сб вс 28 29 30 31 1 2 3 4 5 6 7 8 9 10 11 12 13 14 1…" at bounding box center [423, 91] width 152 height 73
click at [485, 129] on button "Применить" at bounding box center [485, 133] width 27 height 8
type input "01.09.2025 - 21.09.2025"
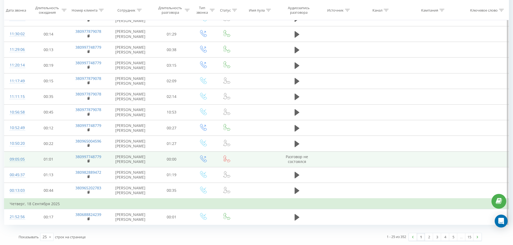
scroll to position [372, 0]
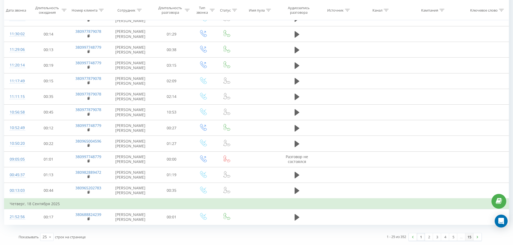
click at [472, 238] on div "1 2 3 4 5 … 15" at bounding box center [444, 237] width 73 height 8
click at [471, 238] on link "15" at bounding box center [469, 237] width 8 height 8
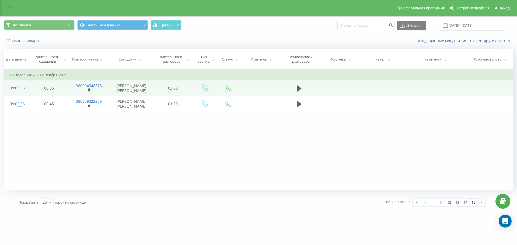
click at [306, 84] on td at bounding box center [299, 88] width 38 height 16
click at [296, 90] on button at bounding box center [299, 89] width 8 height 8
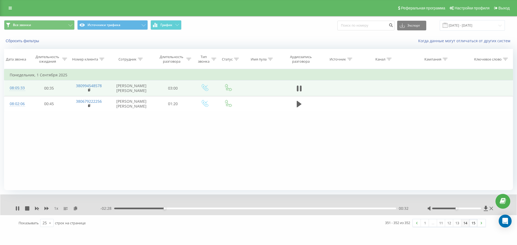
click at [465, 224] on link "14" at bounding box center [465, 223] width 8 height 8
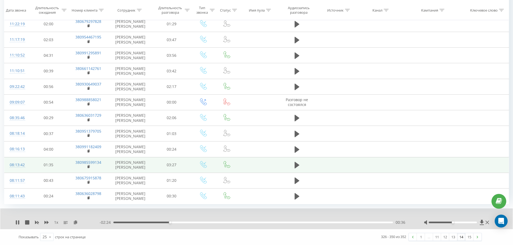
scroll to position [371, 0]
click at [293, 161] on button at bounding box center [297, 165] width 8 height 8
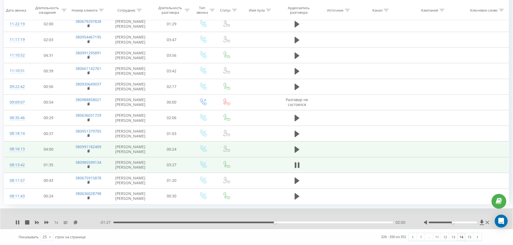
click at [291, 142] on td at bounding box center [296, 150] width 37 height 16
click at [295, 146] on icon at bounding box center [296, 149] width 5 height 6
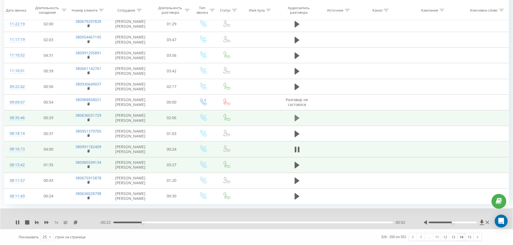
click at [296, 115] on icon at bounding box center [296, 118] width 5 height 6
click at [298, 115] on icon at bounding box center [298, 118] width 2 height 6
